Goal: Task Accomplishment & Management: Use online tool/utility

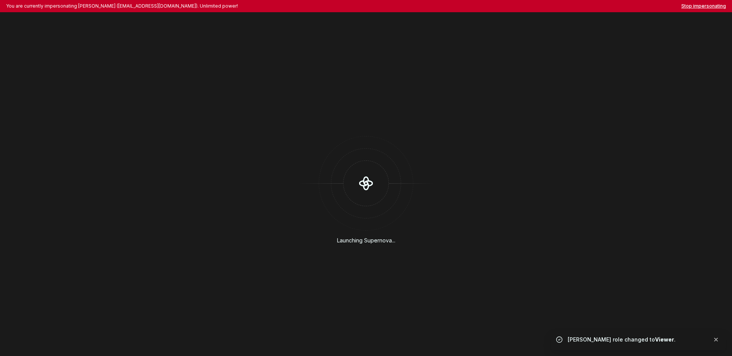
click at [698, 8] on button "Stop impersonating" at bounding box center [703, 6] width 45 height 6
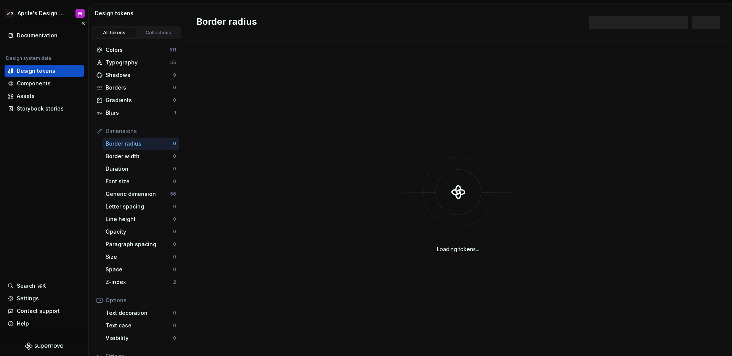
click at [83, 172] on div "Documentation Design system data Design tokens Components Assets Storybook stor…" at bounding box center [44, 179] width 88 height 313
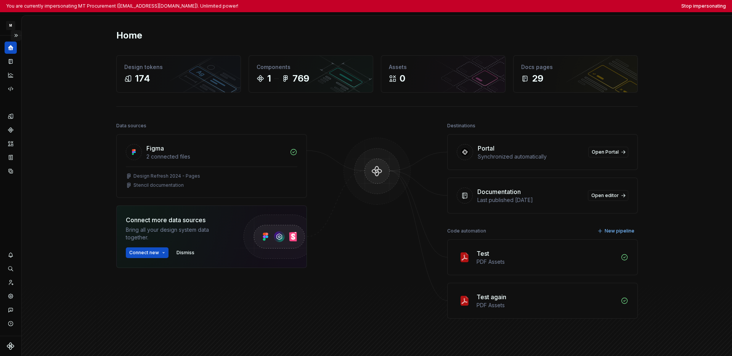
click at [18, 35] on button "Expand sidebar" at bounding box center [16, 35] width 11 height 11
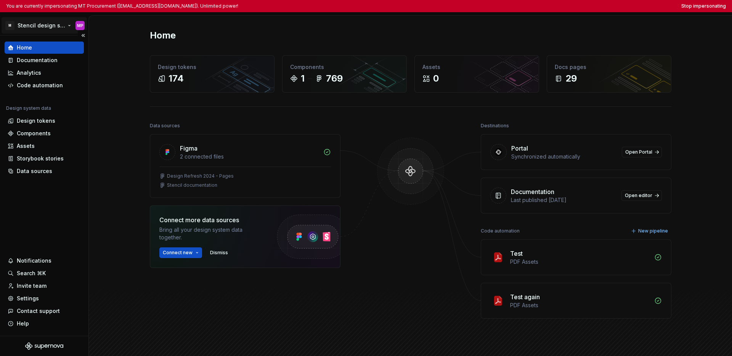
click at [27, 28] on html "You are currently impersonating MT Procurement (procurement@mindtickle.com). Un…" at bounding box center [366, 178] width 732 height 356
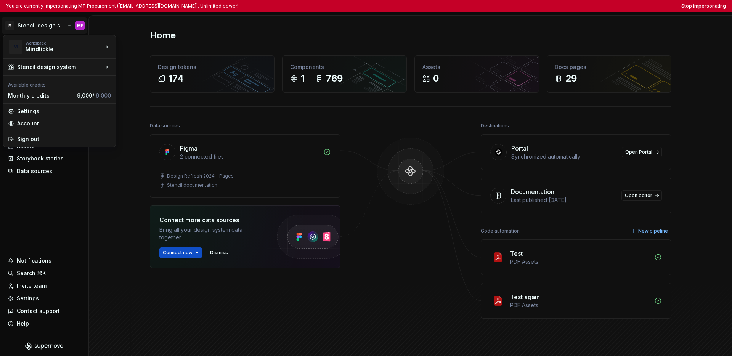
click at [54, 199] on html "You are currently impersonating MT Procurement (procurement@mindtickle.com). Un…" at bounding box center [366, 178] width 732 height 356
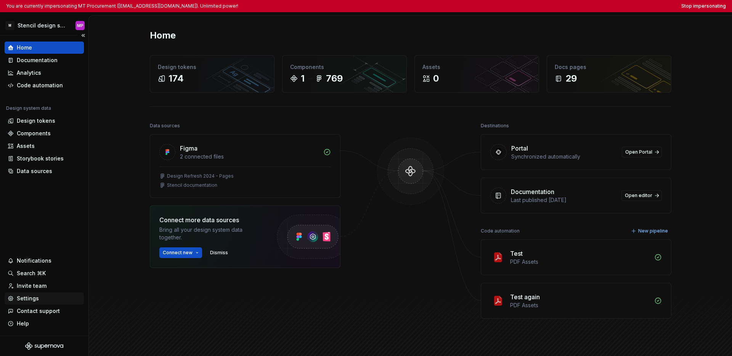
click at [34, 299] on div "Settings" at bounding box center [28, 299] width 22 height 8
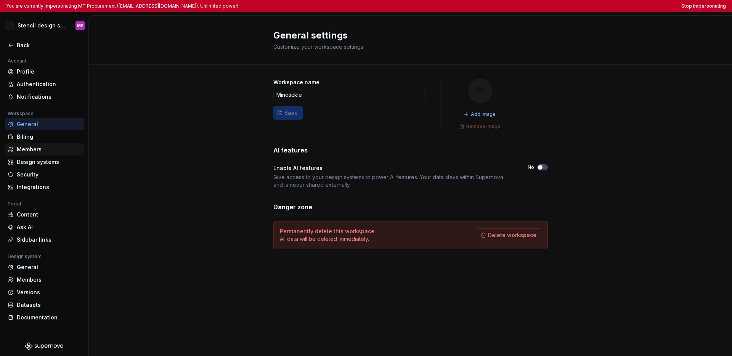
click at [43, 152] on div "Members" at bounding box center [49, 150] width 64 height 8
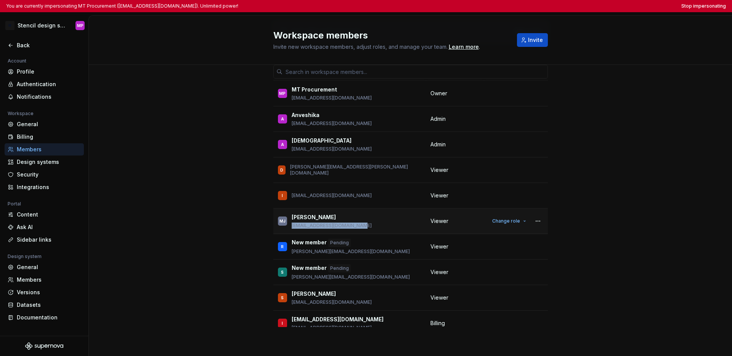
drag, startPoint x: 356, startPoint y: 227, endPoint x: 289, endPoint y: 226, distance: 67.5
click at [292, 226] on p "manyu.varma@mindtickle.com" at bounding box center [332, 226] width 80 height 6
copy p "manyu.varma@mindtickle.com"
click at [344, 98] on p "procurement@mindtickle.com" at bounding box center [332, 98] width 80 height 6
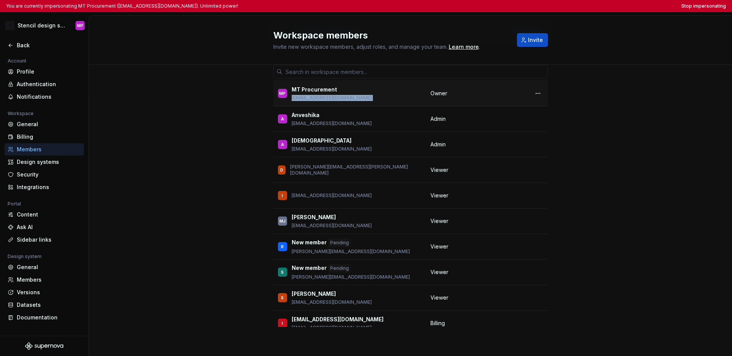
click at [344, 98] on p "procurement@mindtickle.com" at bounding box center [332, 98] width 80 height 6
copy p "procurement@mindtickle.com"
click at [343, 98] on p "procurement@mindtickle.com" at bounding box center [332, 98] width 80 height 6
drag, startPoint x: 356, startPoint y: 98, endPoint x: 289, endPoint y: 100, distance: 67.5
click at [289, 100] on div "MP MT Procurement procurement@mindtickle.com" at bounding box center [349, 93] width 143 height 16
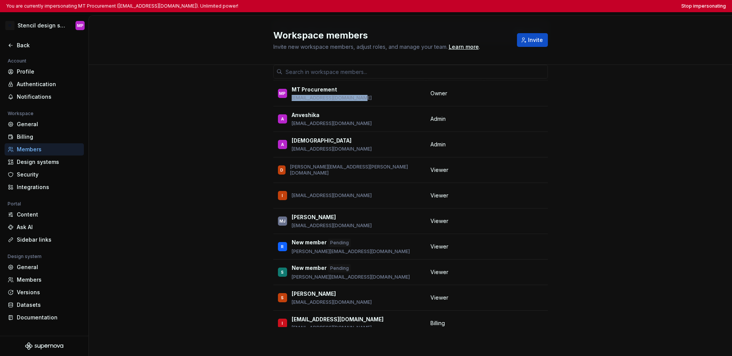
copy p "procurement@mindtickle.com"
click at [581, 141] on div "3 / 3 editor seats assigned Edit seats Member Workspace role MP MT Procurement …" at bounding box center [410, 186] width 643 height 341
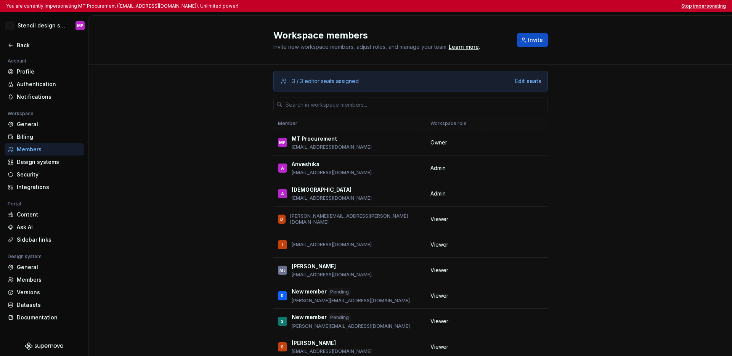
click at [581, 6] on button "Stop impersonating" at bounding box center [703, 6] width 45 height 6
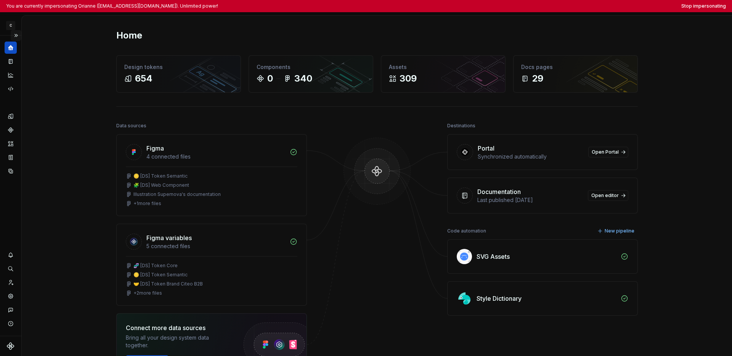
click at [16, 36] on button "Expand sidebar" at bounding box center [16, 35] width 11 height 11
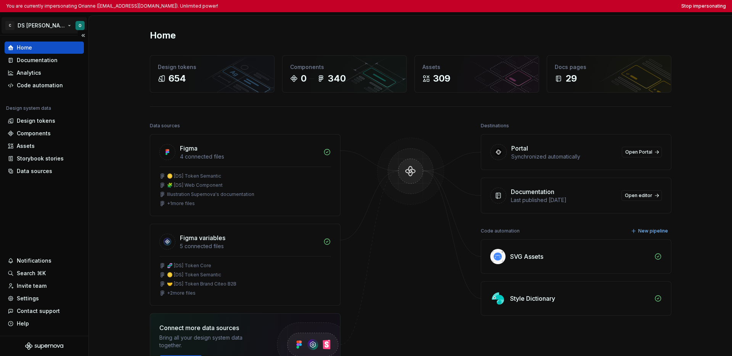
click at [35, 29] on html "You are currently impersonating Orianne (orianne.dodinot@gmail.com). Unlimited …" at bounding box center [366, 178] width 732 height 356
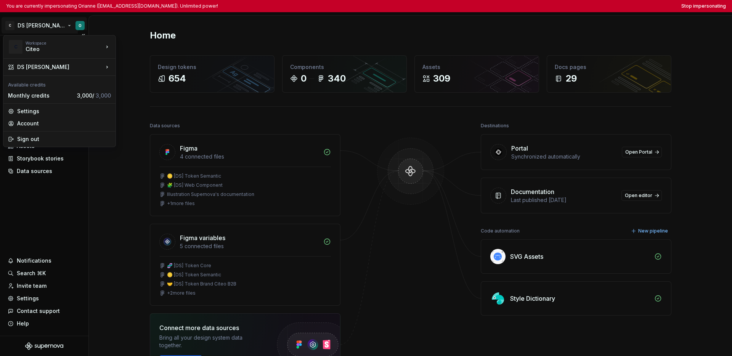
click at [38, 189] on html "You are currently impersonating Orianne (orianne.dodinot@gmail.com). Unlimited …" at bounding box center [366, 178] width 732 height 356
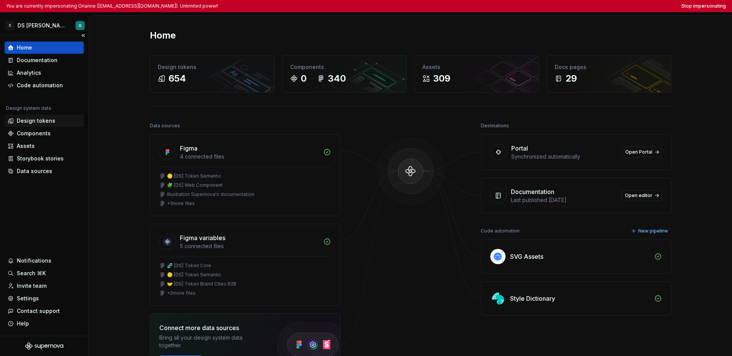
click at [40, 124] on div "Design tokens" at bounding box center [36, 121] width 39 height 8
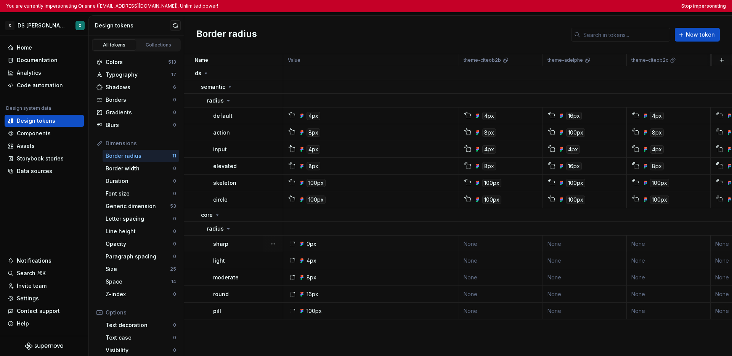
scroll to position [74, 0]
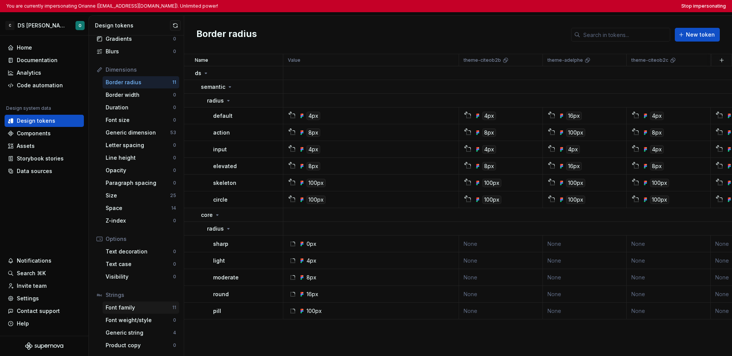
click at [146, 309] on div "Font family" at bounding box center [139, 308] width 67 height 8
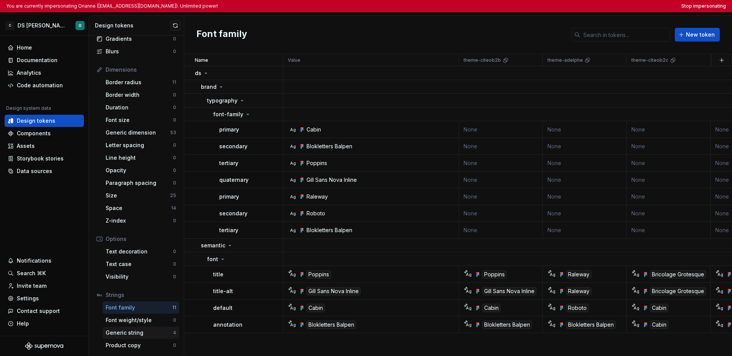
click at [134, 333] on div "Generic string" at bounding box center [139, 333] width 67 height 8
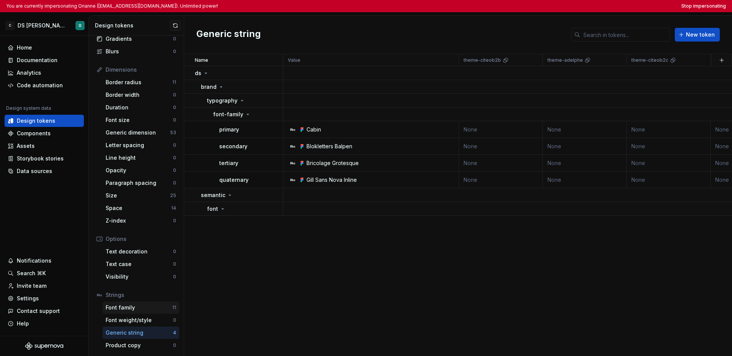
click at [145, 311] on div "Font family" at bounding box center [139, 308] width 67 height 8
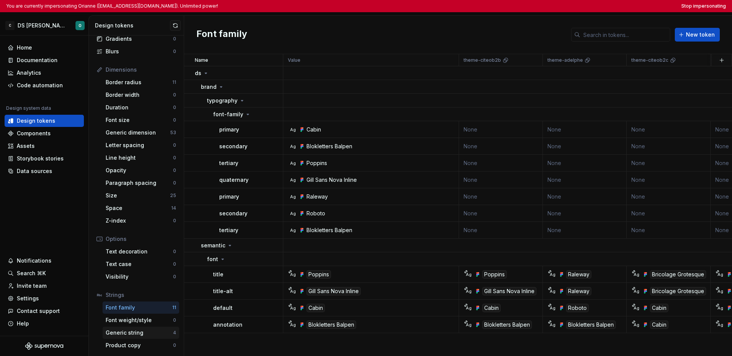
click at [145, 332] on div "Generic string" at bounding box center [139, 333] width 67 height 8
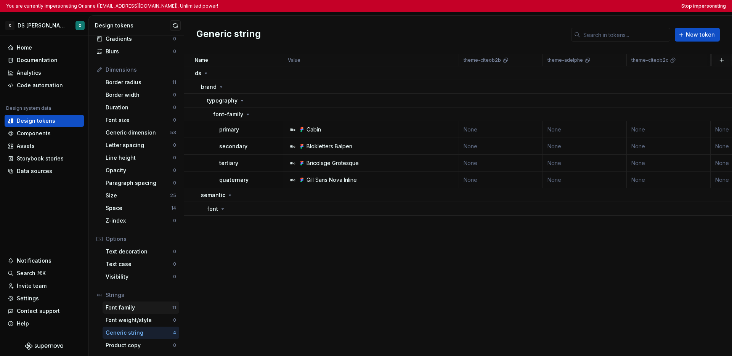
click at [149, 310] on div "Font family" at bounding box center [139, 308] width 67 height 8
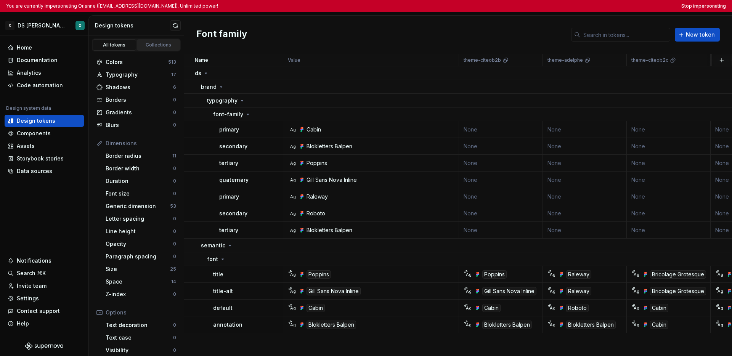
click at [151, 43] on div "Collections" at bounding box center [159, 45] width 38 height 6
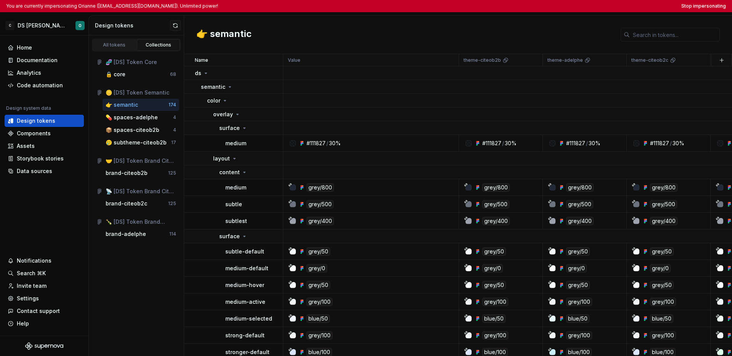
click at [327, 26] on div "👉 semantic" at bounding box center [458, 35] width 548 height 39
click at [435, 37] on div "👉 semantic" at bounding box center [458, 35] width 548 height 39
click at [112, 45] on div "All tokens" at bounding box center [114, 45] width 38 height 6
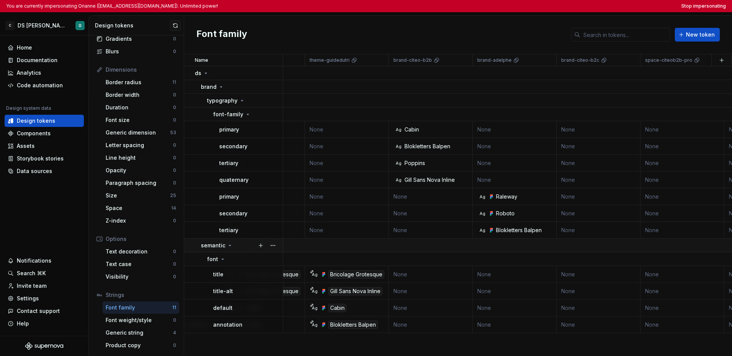
scroll to position [0, 426]
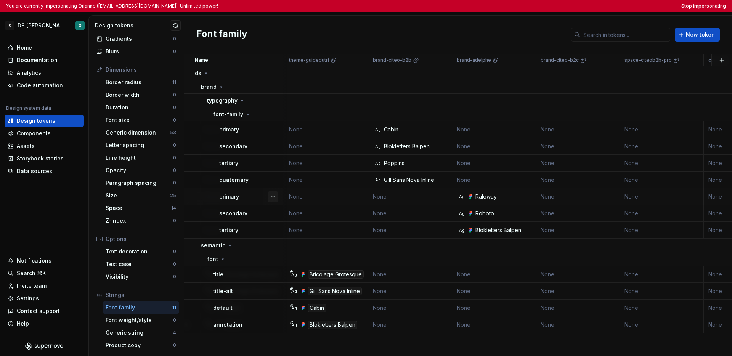
click at [268, 198] on button "button" at bounding box center [273, 196] width 11 height 11
click at [288, 210] on div "Open detail" at bounding box center [307, 212] width 50 height 8
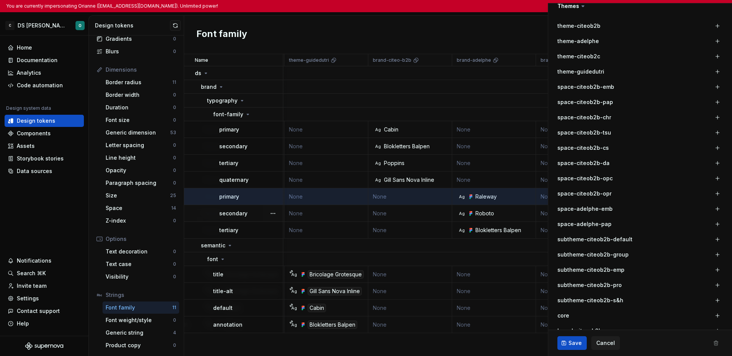
scroll to position [341, 0]
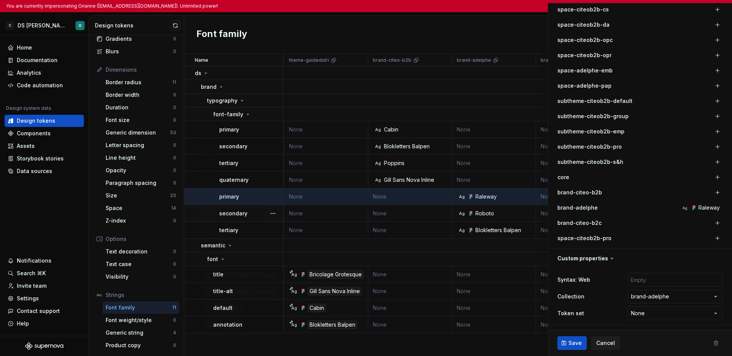
click at [581, 212] on div "brand-adelphe Ag Raleway" at bounding box center [639, 208] width 165 height 14
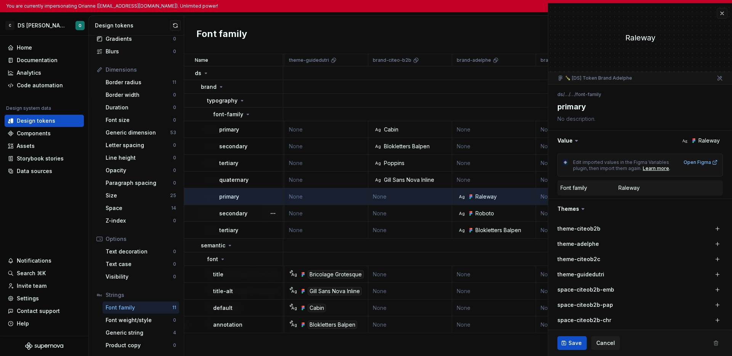
type textarea "*"
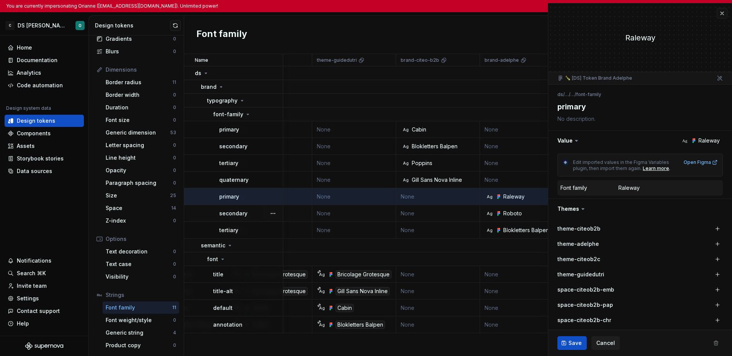
scroll to position [0, 435]
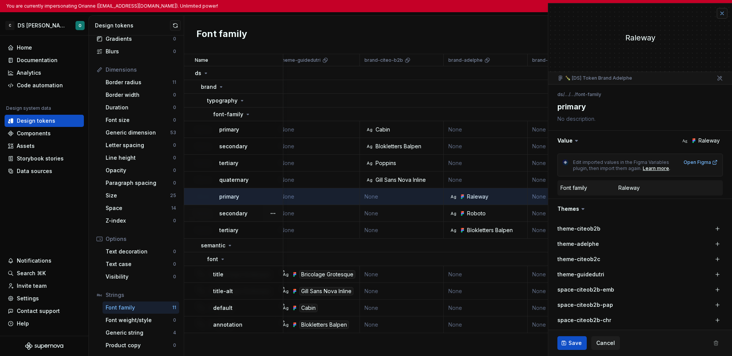
click at [581, 14] on button "button" at bounding box center [722, 13] width 11 height 11
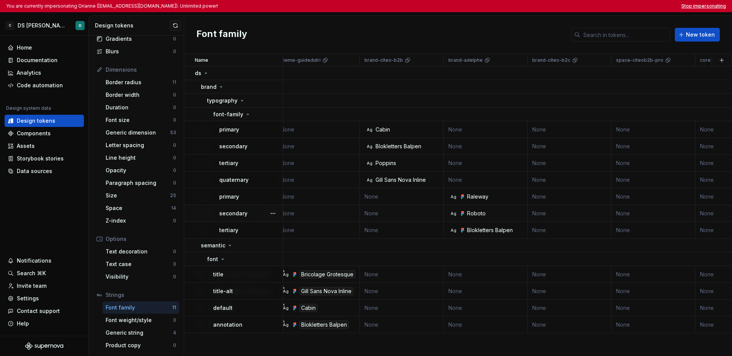
click at [581, 8] on button "Stop impersonating" at bounding box center [703, 6] width 45 height 6
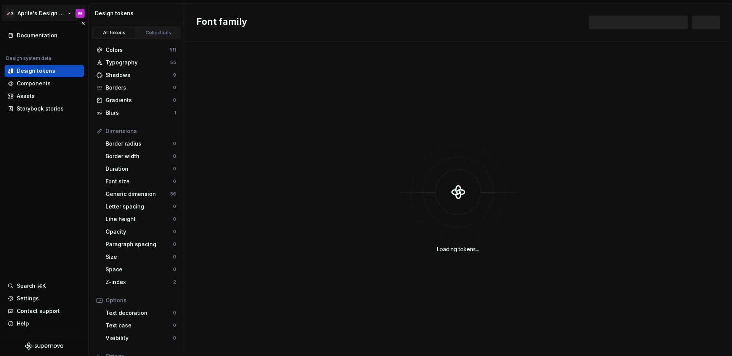
click at [47, 11] on html "🚀S Aprile's Design System M Documentation Design system data Design tokens Comp…" at bounding box center [366, 178] width 732 height 356
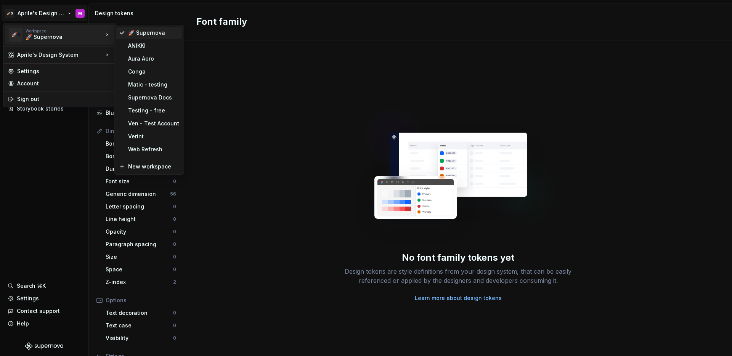
click at [158, 34] on div "🚀 Supernova" at bounding box center [153, 33] width 51 height 8
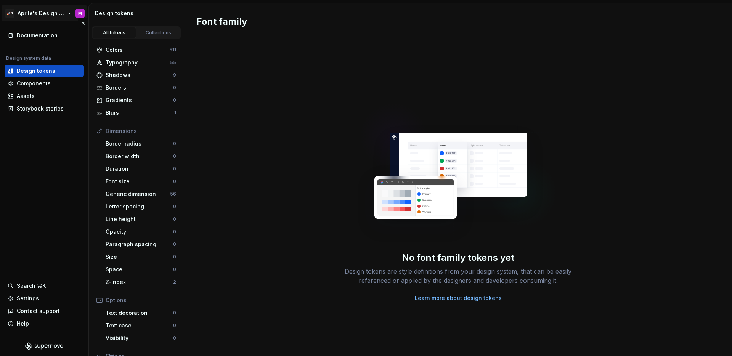
click at [39, 13] on html "🚀S Aprile's Design System M Documentation Design system data Design tokens Comp…" at bounding box center [366, 178] width 732 height 356
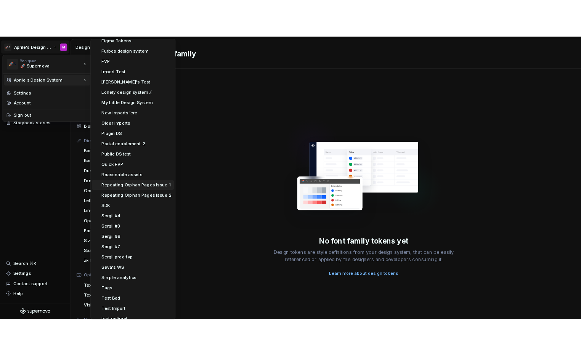
scroll to position [194, 0]
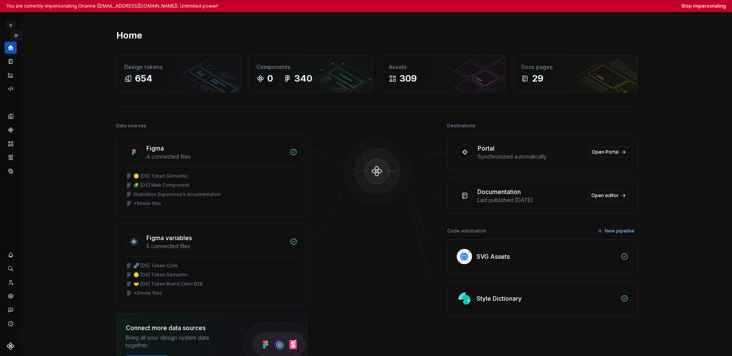
click at [19, 35] on button "Expand sidebar" at bounding box center [16, 35] width 11 height 11
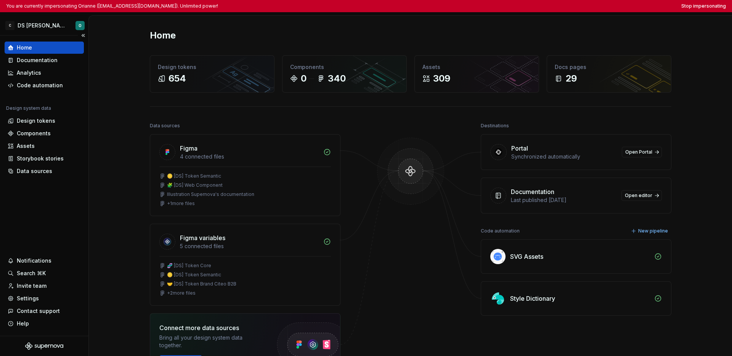
click at [58, 215] on div "Home Documentation Analytics Code automation Design system data Design tokens C…" at bounding box center [44, 185] width 88 height 300
click at [54, 211] on div "Home Documentation Analytics Code automation Design system data Design tokens C…" at bounding box center [44, 185] width 88 height 300
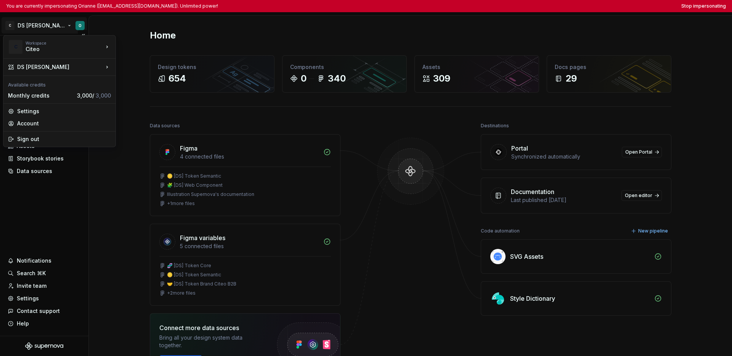
click at [33, 27] on html "You are currently impersonating Orianne (orianne.dodinot@gmail.com). Unlimited …" at bounding box center [366, 178] width 732 height 356
click at [35, 192] on html "You are currently impersonating Orianne (orianne.dodinot@gmail.com). Unlimited …" at bounding box center [366, 178] width 732 height 356
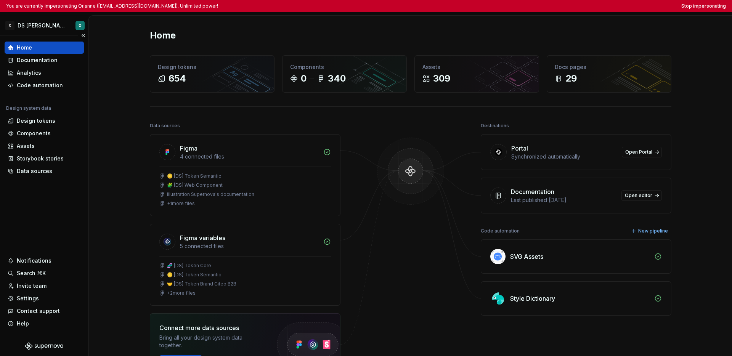
click at [36, 200] on div "Home Documentation Analytics Code automation Design system data Design tokens C…" at bounding box center [44, 185] width 88 height 300
click at [42, 122] on div "Design tokens" at bounding box center [36, 121] width 39 height 8
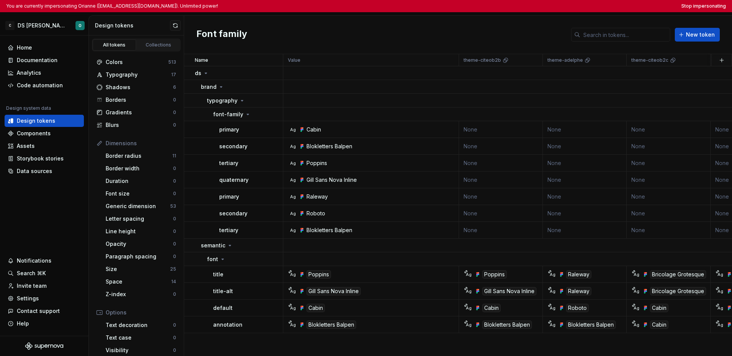
click at [326, 31] on div "Font family New token" at bounding box center [458, 35] width 548 height 39
click at [123, 64] on div "Colors" at bounding box center [137, 62] width 63 height 8
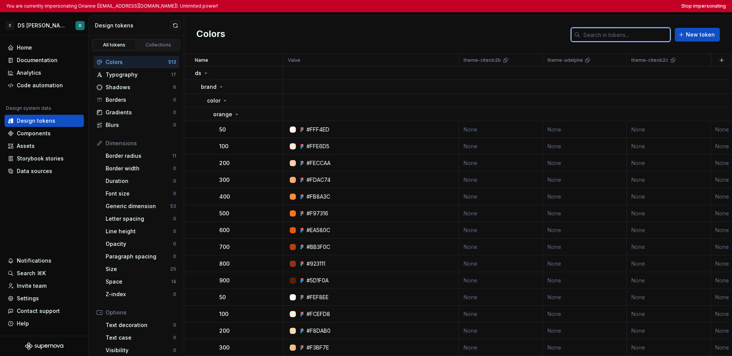
click at [581, 39] on input "text" at bounding box center [625, 35] width 90 height 14
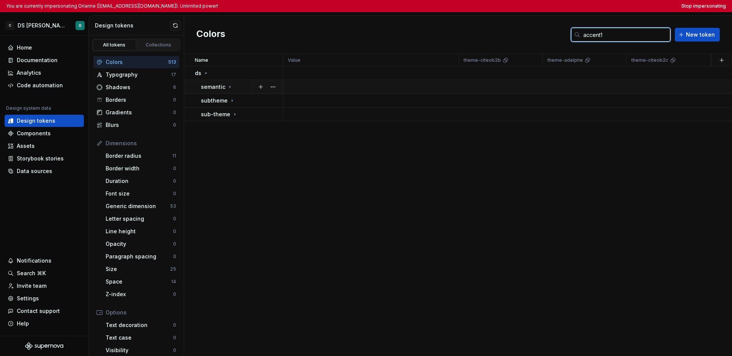
type input "accent1"
click at [230, 85] on icon at bounding box center [230, 87] width 6 height 6
click at [230, 98] on div "color" at bounding box center [245, 101] width 76 height 8
click at [236, 112] on icon at bounding box center [238, 114] width 6 height 6
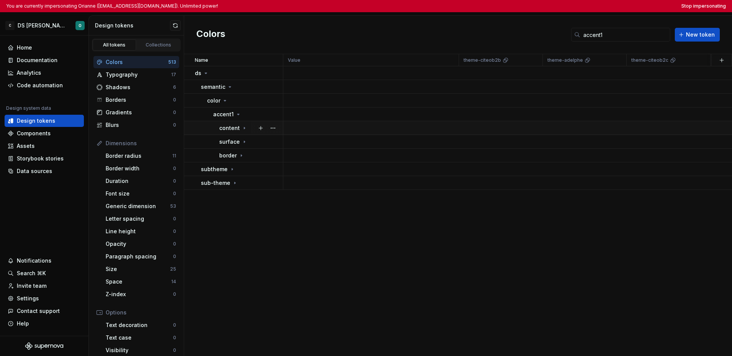
click at [241, 130] on icon at bounding box center [244, 128] width 6 height 6
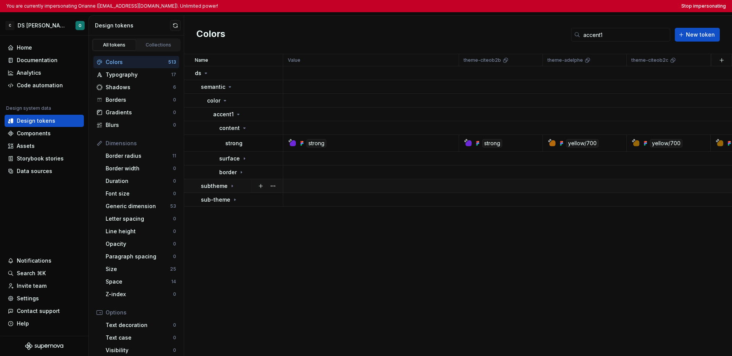
click at [232, 186] on icon at bounding box center [232, 186] width 6 height 6
click at [230, 199] on div "color" at bounding box center [245, 200] width 76 height 8
click at [235, 210] on icon at bounding box center [238, 213] width 6 height 6
click at [231, 223] on div "all" at bounding box center [226, 227] width 14 height 8
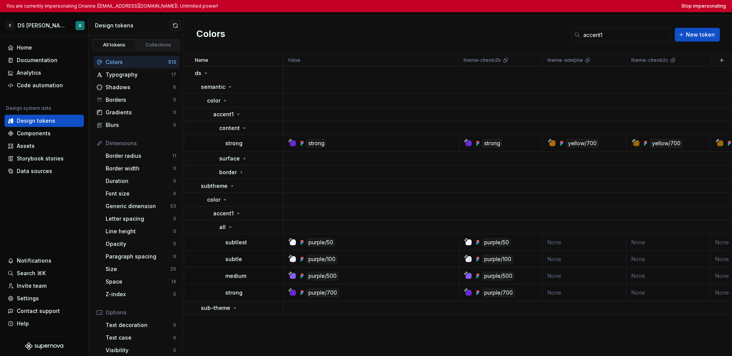
click at [443, 36] on div "Colors accent1 New token" at bounding box center [458, 35] width 548 height 39
click at [269, 244] on button "button" at bounding box center [273, 242] width 11 height 11
click at [280, 258] on div "Open detail" at bounding box center [302, 257] width 65 height 12
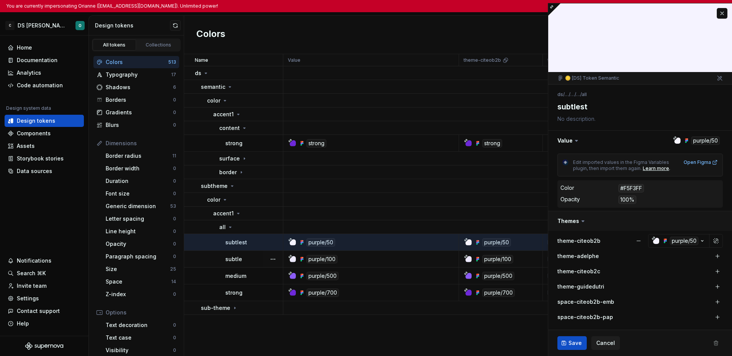
type textarea "*"
click at [581, 14] on button "button" at bounding box center [722, 13] width 11 height 11
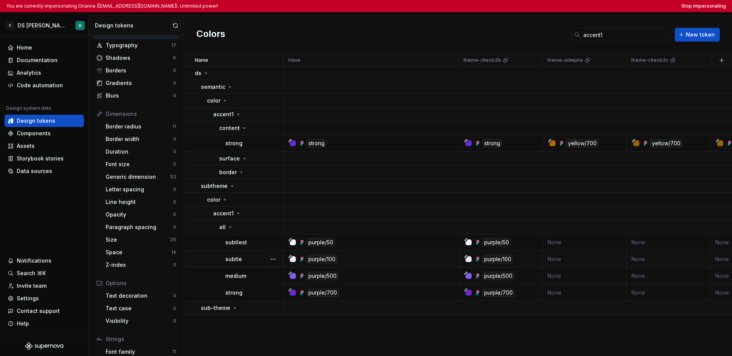
scroll to position [74, 0]
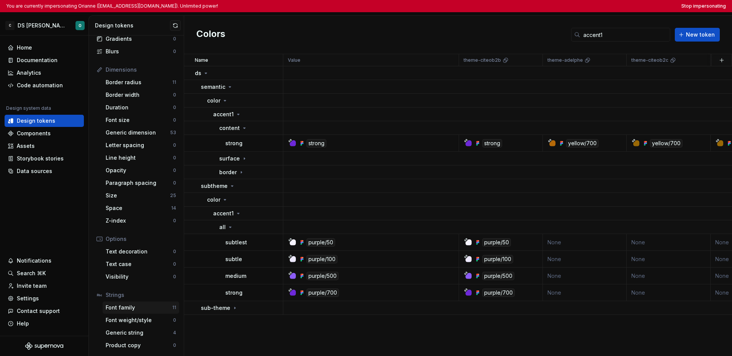
click at [141, 308] on div "Font family" at bounding box center [139, 308] width 67 height 8
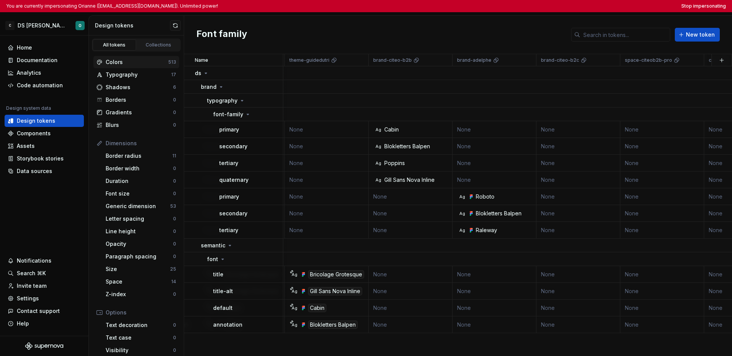
click at [151, 63] on div "Colors" at bounding box center [137, 62] width 63 height 8
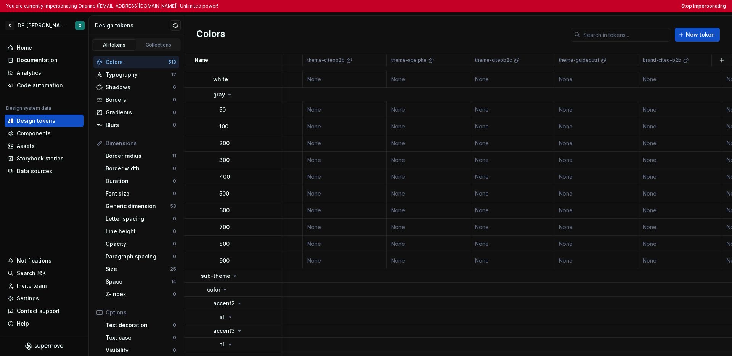
scroll to position [9928, 156]
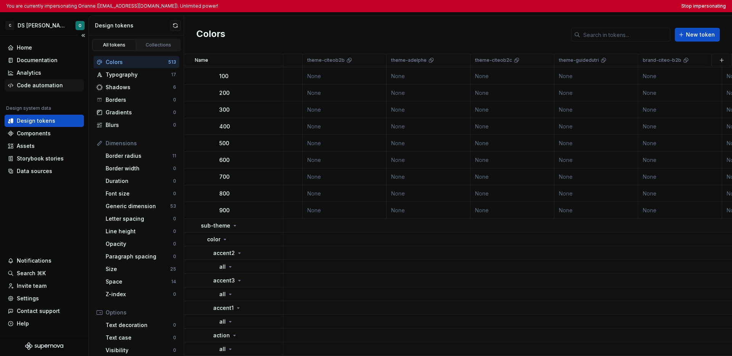
click at [44, 84] on div "Code automation" at bounding box center [40, 86] width 46 height 8
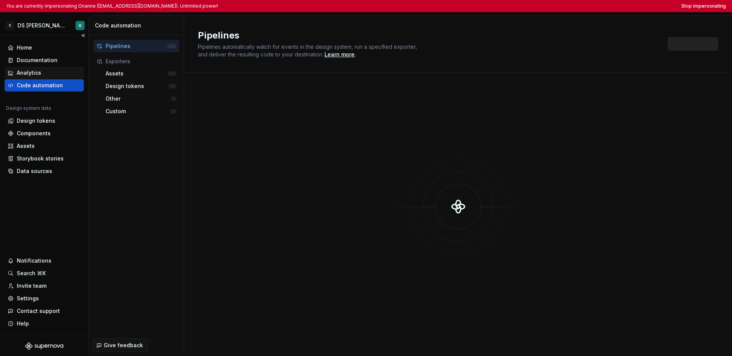
click at [60, 68] on div "Analytics" at bounding box center [44, 73] width 79 height 12
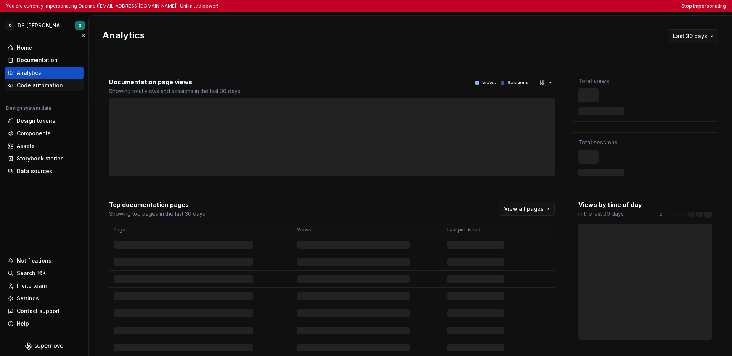
click at [43, 85] on div "Code automation" at bounding box center [40, 86] width 46 height 8
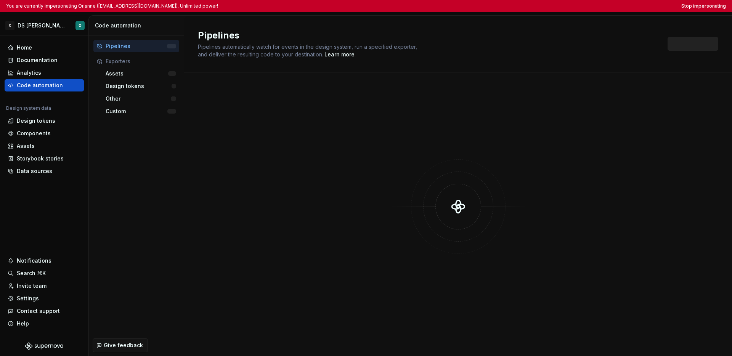
click at [122, 145] on div "Pipelines Exporters Assets Design tokens Other Custom" at bounding box center [136, 184] width 95 height 299
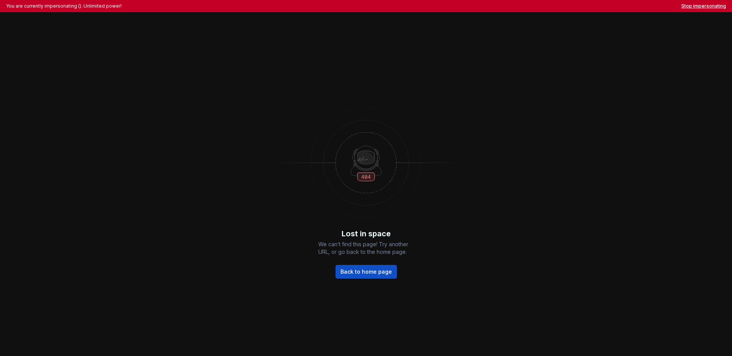
click at [695, 5] on button "Stop impersonating" at bounding box center [703, 6] width 45 height 6
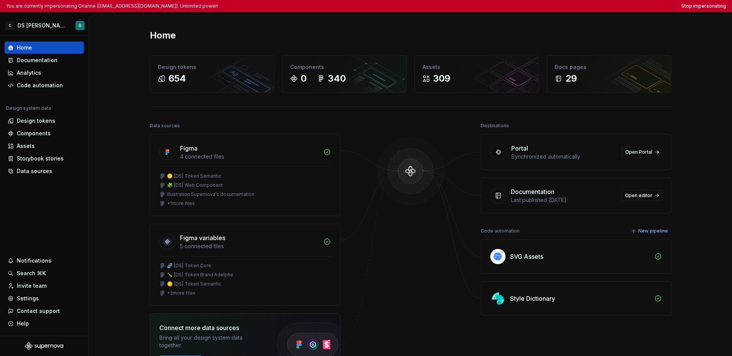
click at [508, 38] on div "Home" at bounding box center [411, 35] width 522 height 12
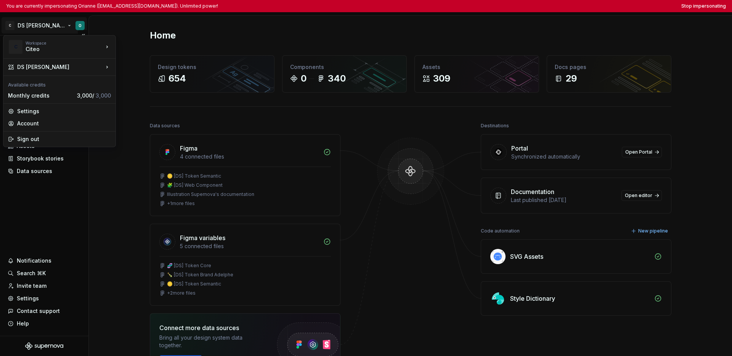
click at [20, 26] on html "You are currently impersonating Orianne ([EMAIL_ADDRESS][DOMAIN_NAME]). Unlimit…" at bounding box center [366, 178] width 732 height 356
click at [67, 209] on html "You are currently impersonating Orianne ([EMAIL_ADDRESS][DOMAIN_NAME]). Unlimit…" at bounding box center [366, 178] width 732 height 356
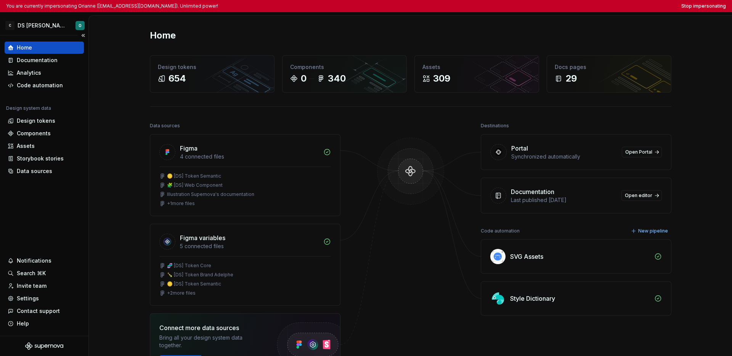
click at [50, 199] on div "Home Documentation Analytics Code automation Design system data Design tokens C…" at bounding box center [44, 185] width 88 height 300
click at [47, 196] on div "Home Documentation Analytics Code automation Design system data Design tokens C…" at bounding box center [44, 185] width 88 height 300
click at [48, 196] on div "Home Documentation Analytics Code automation Design system data Design tokens C…" at bounding box center [44, 185] width 88 height 300
click at [39, 88] on div "Code automation" at bounding box center [40, 86] width 46 height 8
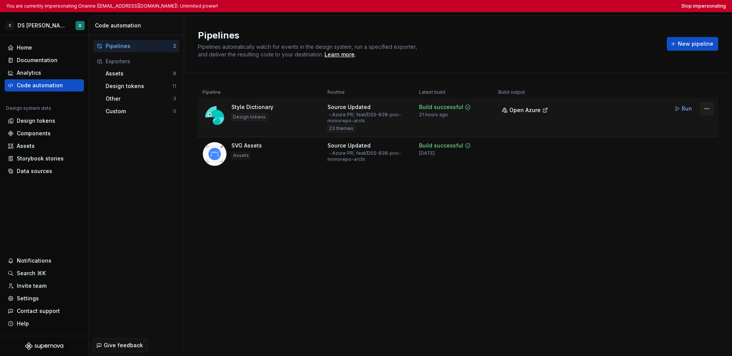
click at [581, 110] on html "You are currently impersonating Orianne ([EMAIL_ADDRESS][DOMAIN_NAME]). Unlimit…" at bounding box center [366, 178] width 732 height 356
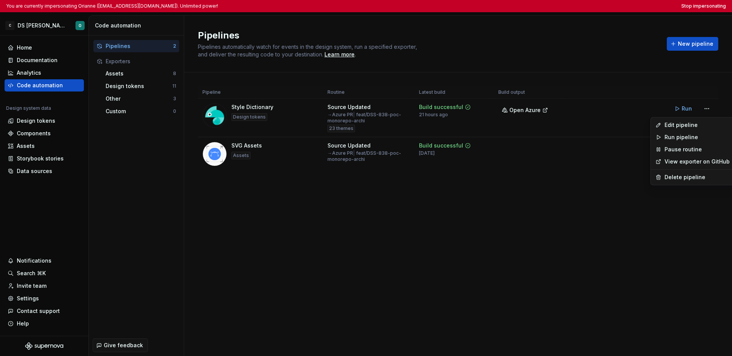
click at [406, 222] on html "You are currently impersonating Orianne ([EMAIL_ADDRESS][DOMAIN_NAME]). Unlimit…" at bounding box center [366, 178] width 732 height 356
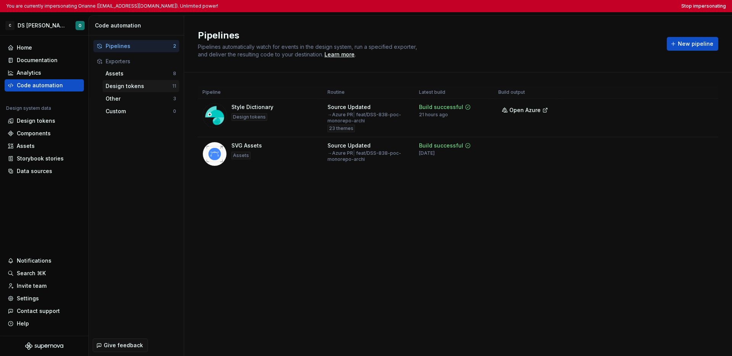
click at [135, 84] on div "Design tokens" at bounding box center [139, 86] width 67 height 8
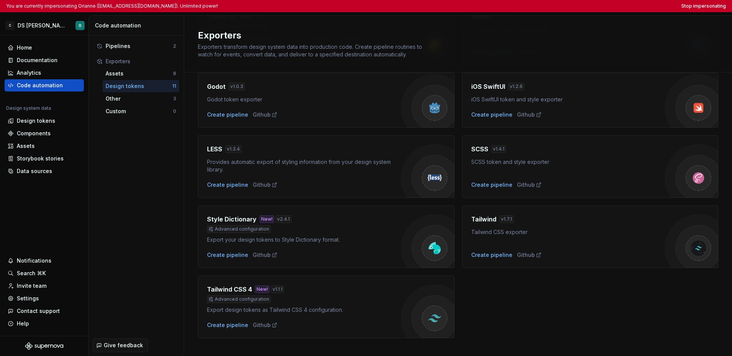
scroll to position [183, 0]
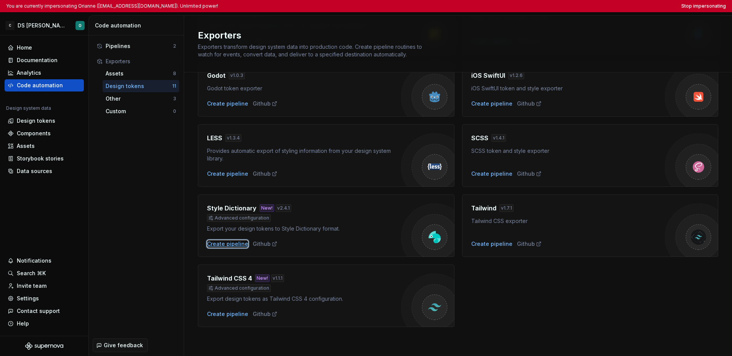
click at [228, 246] on div "Create pipeline" at bounding box center [227, 244] width 41 height 8
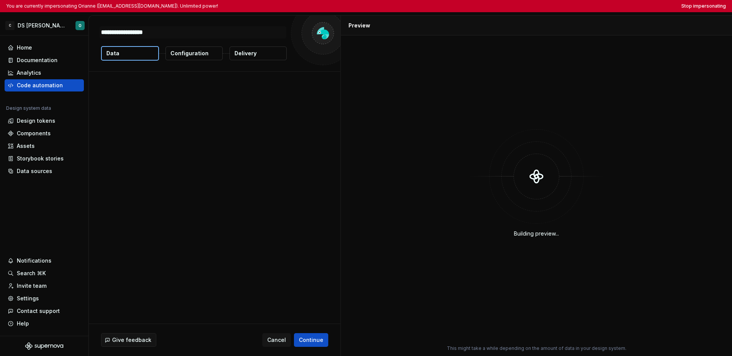
type textarea "*"
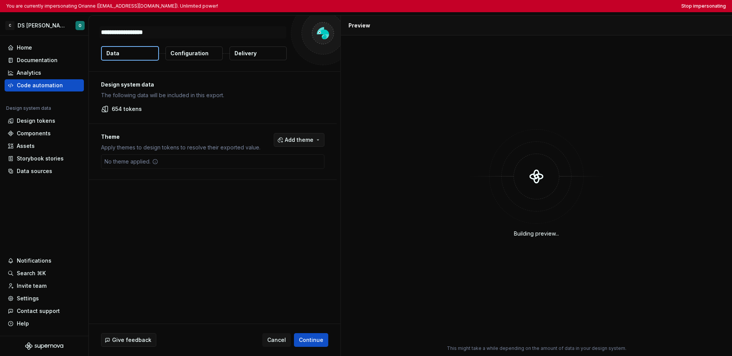
click at [296, 141] on span "Add theme" at bounding box center [299, 140] width 29 height 8
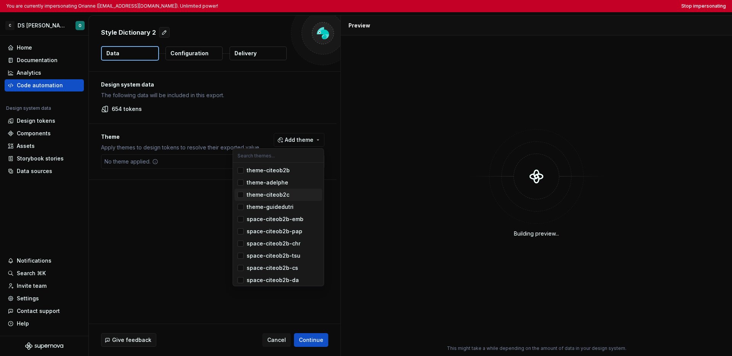
click at [243, 197] on div "Suggestions" at bounding box center [241, 195] width 6 height 6
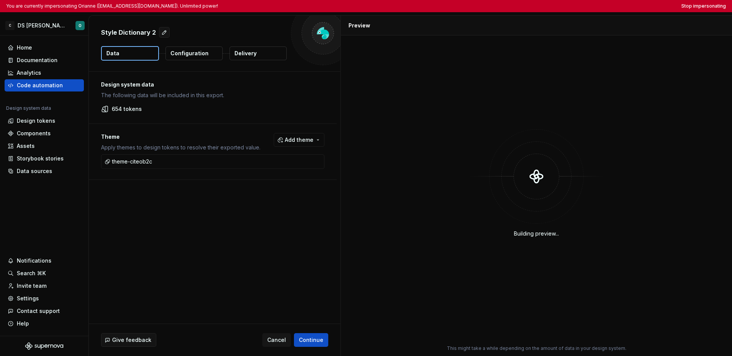
click at [203, 236] on html "You are currently impersonating Orianne ([EMAIL_ADDRESS][DOMAIN_NAME]). Unlimit…" at bounding box center [366, 178] width 732 height 356
click at [206, 55] on p "Configuration" at bounding box center [189, 54] width 38 height 8
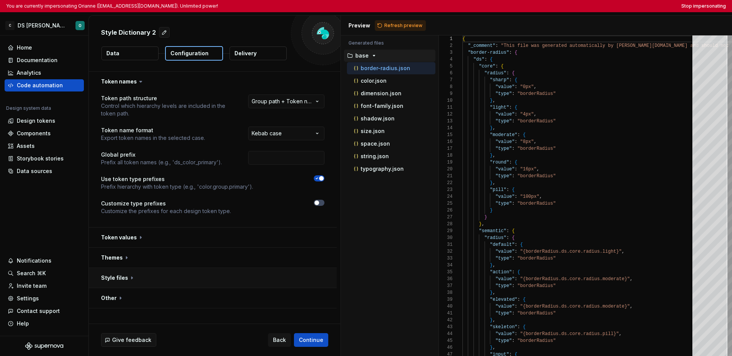
click at [199, 274] on button "button" at bounding box center [213, 278] width 248 height 20
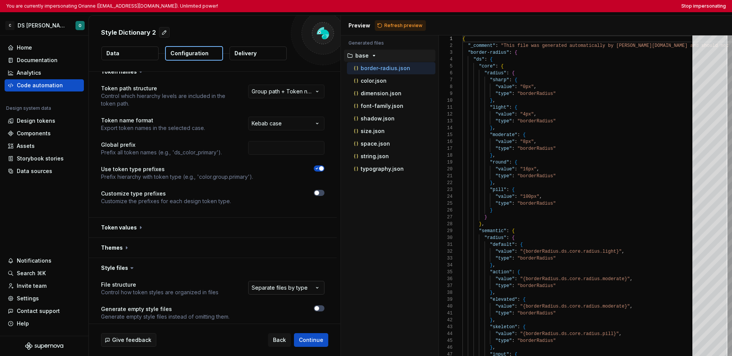
click at [276, 287] on html "**********" at bounding box center [366, 178] width 732 height 356
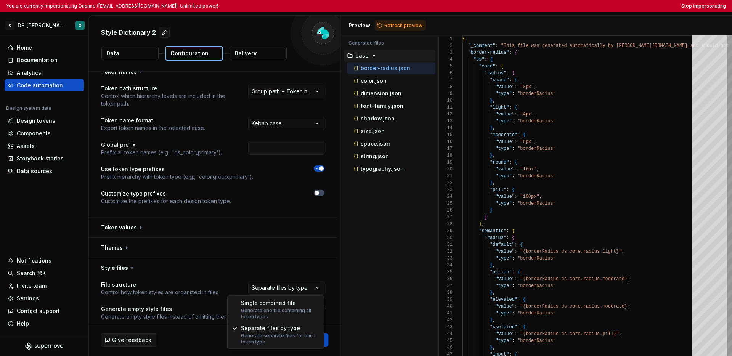
select select "**********"
click at [283, 287] on html "**********" at bounding box center [366, 178] width 732 height 356
click at [387, 254] on html "**********" at bounding box center [366, 178] width 732 height 356
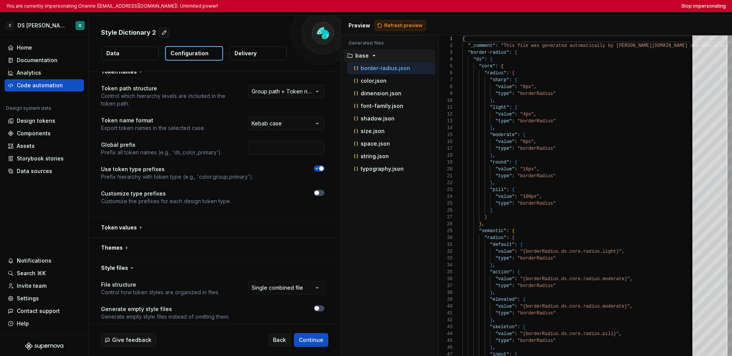
click at [403, 27] on span "Refresh preview" at bounding box center [403, 25] width 38 height 6
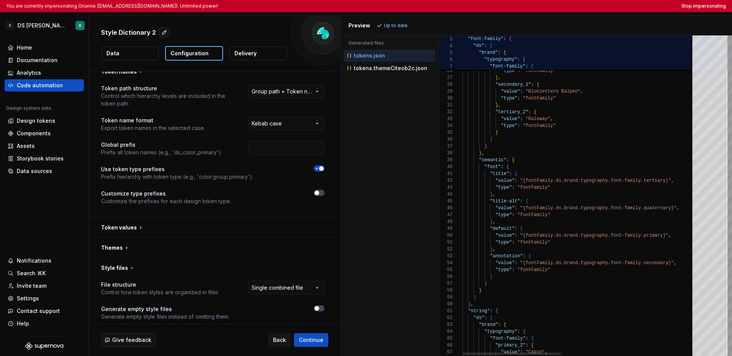
scroll to position [62, 47]
click at [395, 65] on p "tokens.themeCiteob2c.json" at bounding box center [391, 68] width 74 height 6
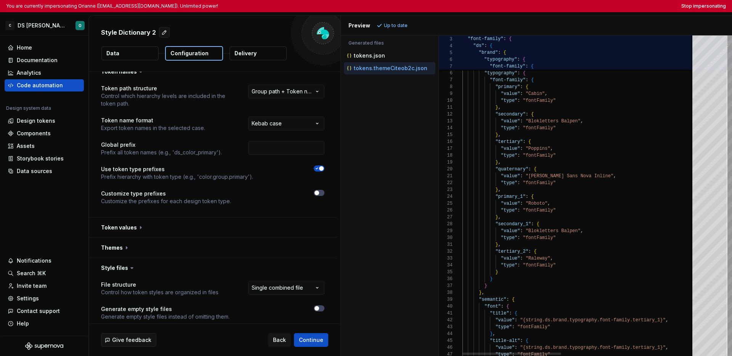
scroll to position [0, 0]
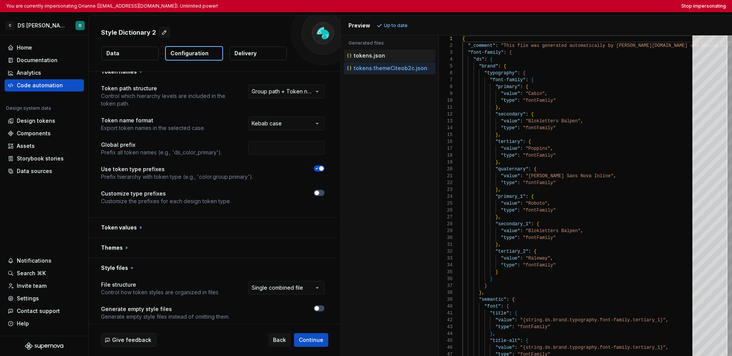
click at [393, 59] on div "tokens.json" at bounding box center [390, 56] width 90 height 8
type textarea "**********"
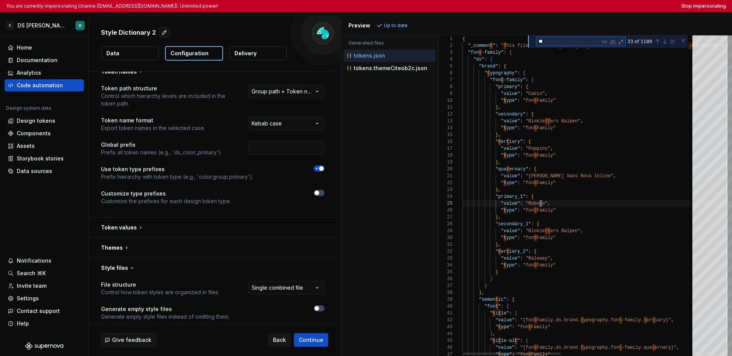
type textarea "***"
type textarea "**********"
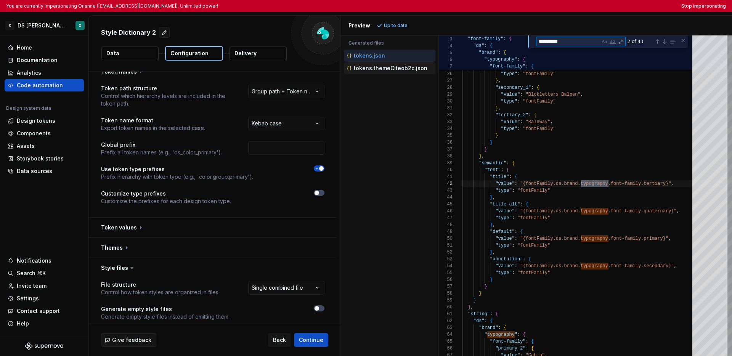
type textarea "**********"
click at [389, 69] on p "tokens.themeCiteob2c.json" at bounding box center [391, 68] width 74 height 6
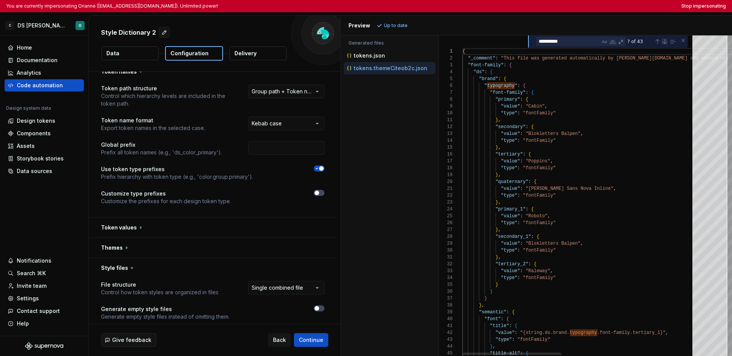
click at [581, 42] on div "Next Match (Enter)" at bounding box center [665, 42] width 6 height 6
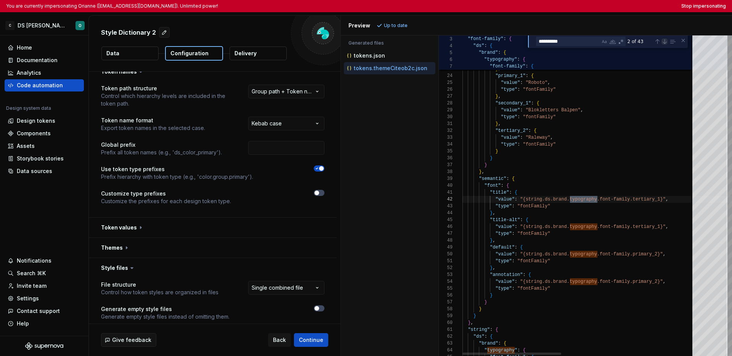
scroll to position [69, 135]
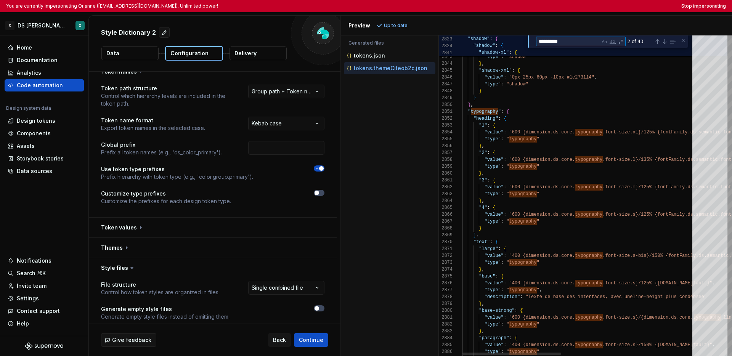
drag, startPoint x: 564, startPoint y: 41, endPoint x: 537, endPoint y: 40, distance: 26.4
click at [537, 40] on textarea "**********" at bounding box center [569, 41] width 64 height 9
type textarea "**********"
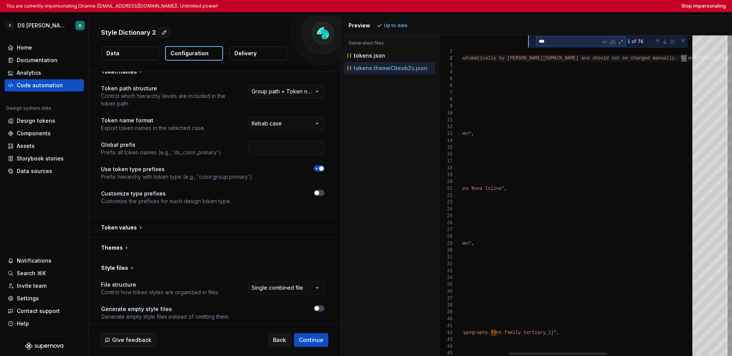
scroll to position [69, 19]
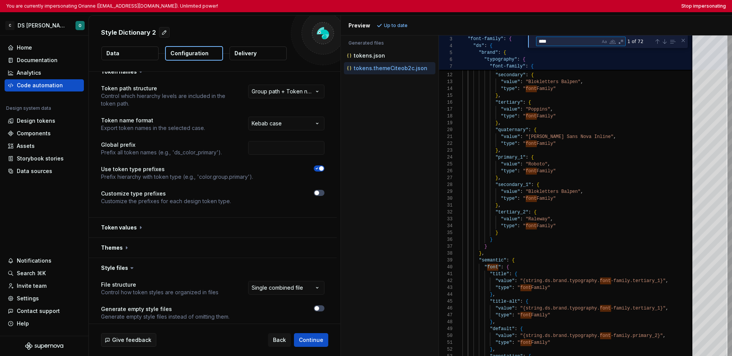
type textarea "****"
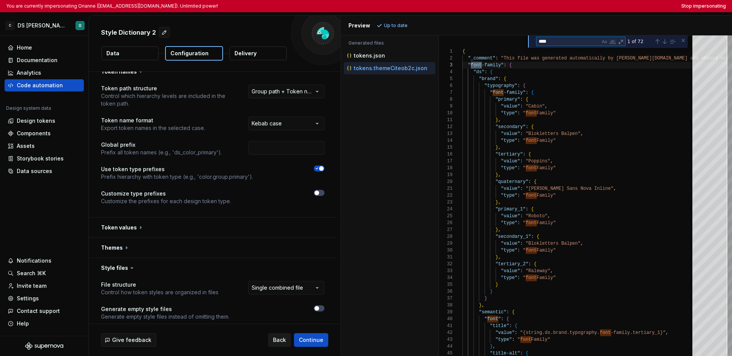
click at [279, 339] on span "Back" at bounding box center [279, 340] width 13 height 8
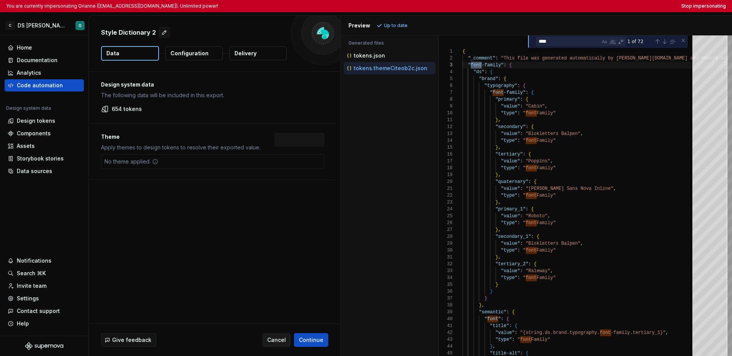
click at [278, 339] on span "Cancel" at bounding box center [276, 340] width 19 height 8
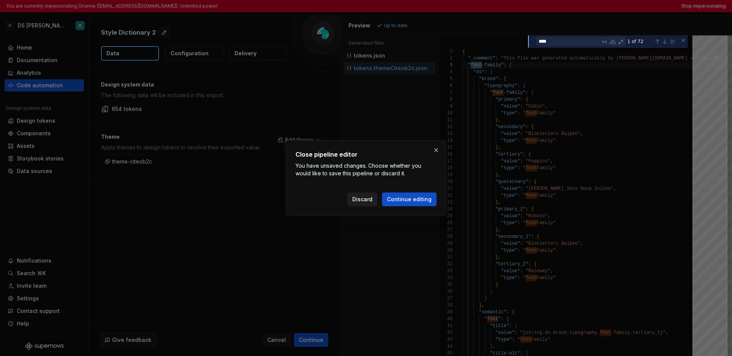
click at [362, 200] on span "Discard" at bounding box center [362, 200] width 20 height 8
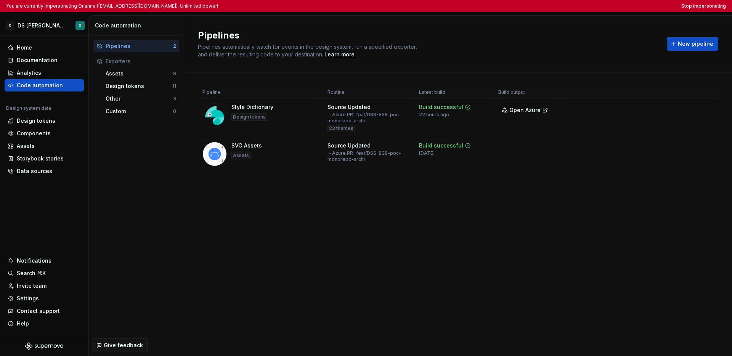
click at [581, 9] on div "You are currently impersonating Orianne ([EMAIL_ADDRESS][DOMAIN_NAME]). Unlimit…" at bounding box center [366, 6] width 732 height 12
click at [581, 8] on button "Stop impersonating" at bounding box center [703, 6] width 45 height 6
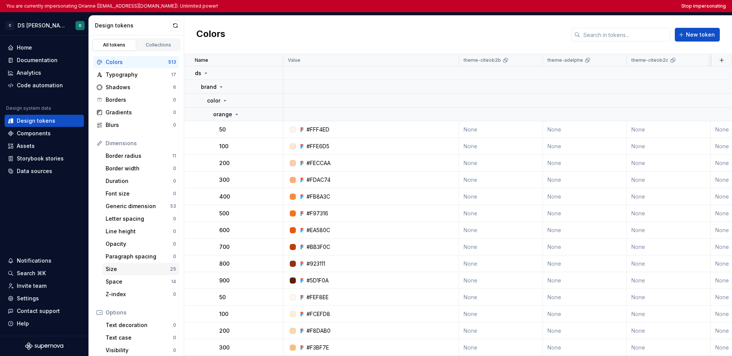
scroll to position [74, 0]
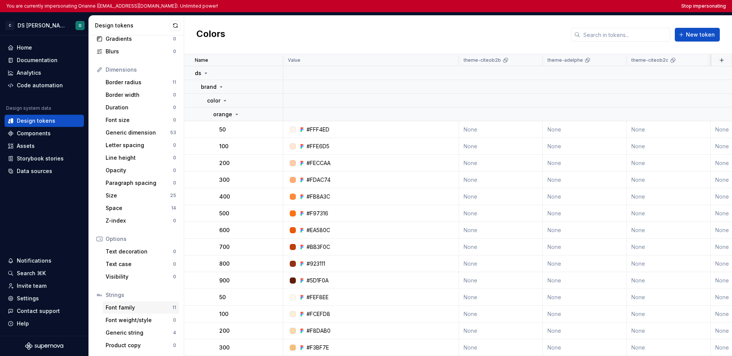
click at [141, 310] on div "Font family" at bounding box center [139, 308] width 67 height 8
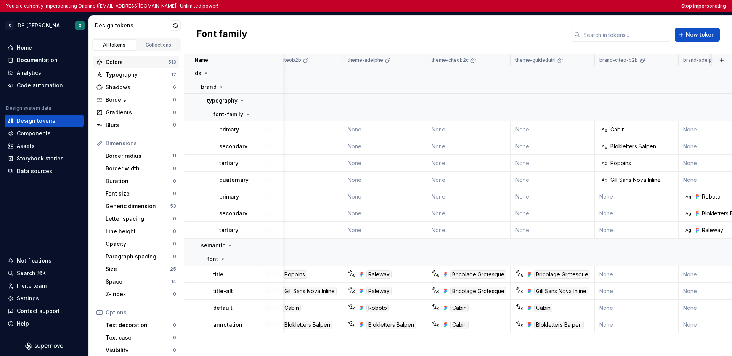
click at [141, 67] on div "Colors 513" at bounding box center [136, 62] width 86 height 12
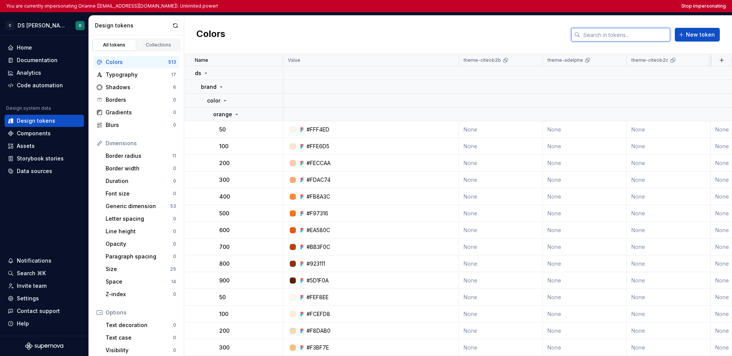
click at [599, 39] on input "text" at bounding box center [625, 35] width 90 height 14
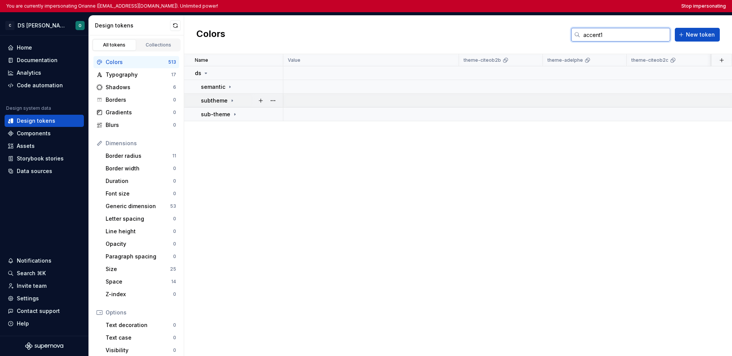
type input "accent1"
click at [236, 98] on div "subtheme" at bounding box center [242, 101] width 82 height 8
click at [235, 118] on td "color" at bounding box center [233, 115] width 99 height 14
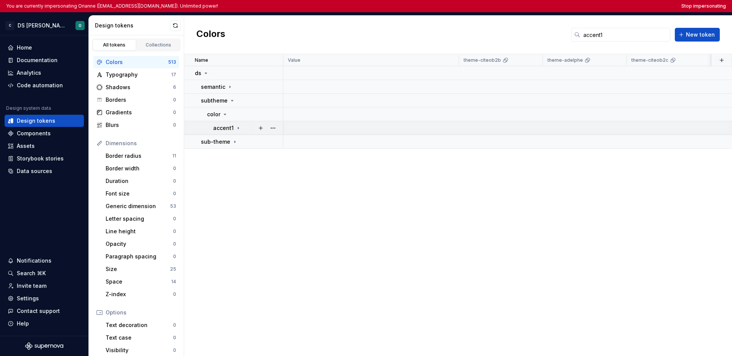
click at [235, 129] on icon at bounding box center [238, 128] width 6 height 6
click at [238, 141] on div "all" at bounding box center [250, 142] width 63 height 8
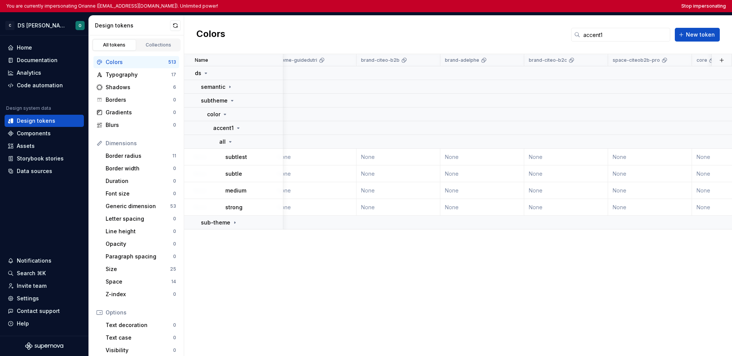
scroll to position [0, 440]
drag, startPoint x: 606, startPoint y: 35, endPoint x: 576, endPoint y: 31, distance: 30.4
click at [576, 31] on div "accent1" at bounding box center [620, 35] width 99 height 14
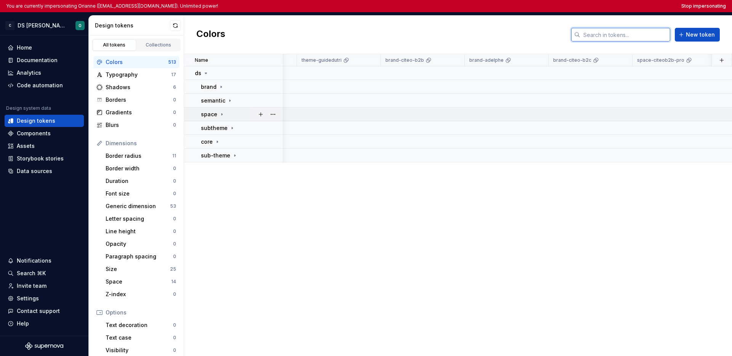
scroll to position [0, 412]
click at [533, 36] on div "Colors New token" at bounding box center [458, 35] width 548 height 39
click at [150, 75] on div "Typography" at bounding box center [139, 75] width 66 height 8
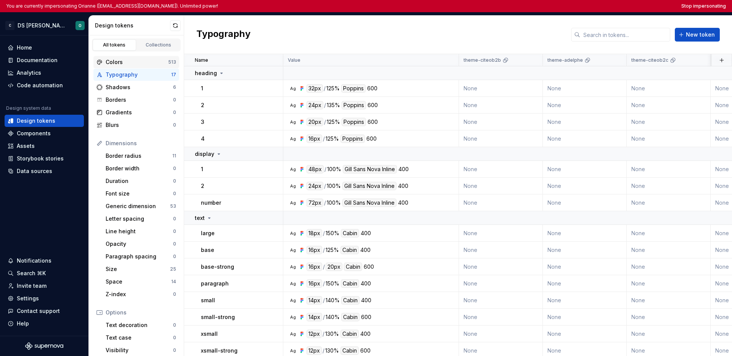
click at [147, 64] on div "Colors" at bounding box center [137, 62] width 63 height 8
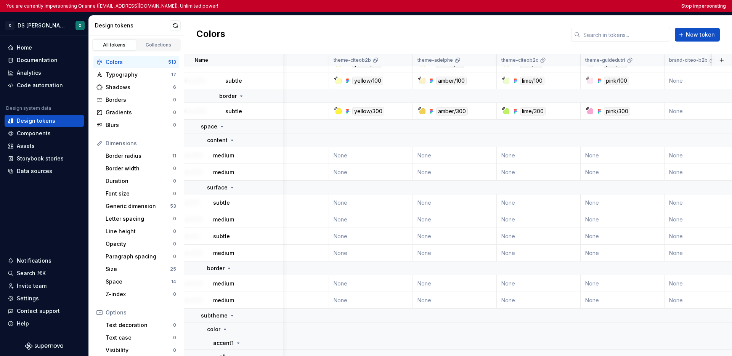
scroll to position [9928, 130]
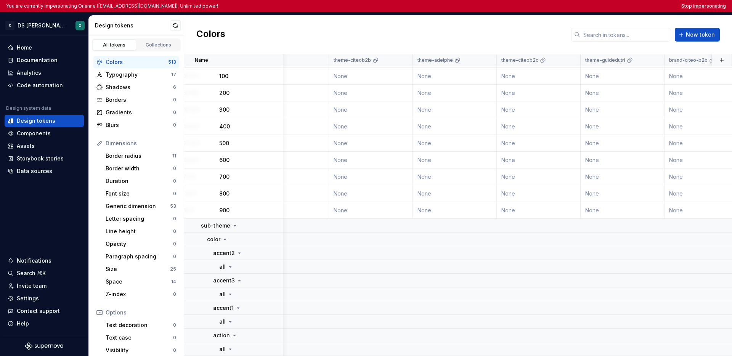
click at [703, 8] on button "Stop impersonating" at bounding box center [703, 6] width 45 height 6
